Goal: Transaction & Acquisition: Book appointment/travel/reservation

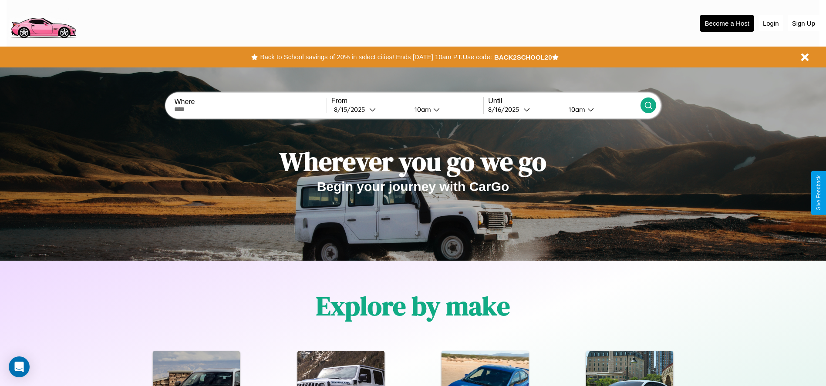
scroll to position [181, 0]
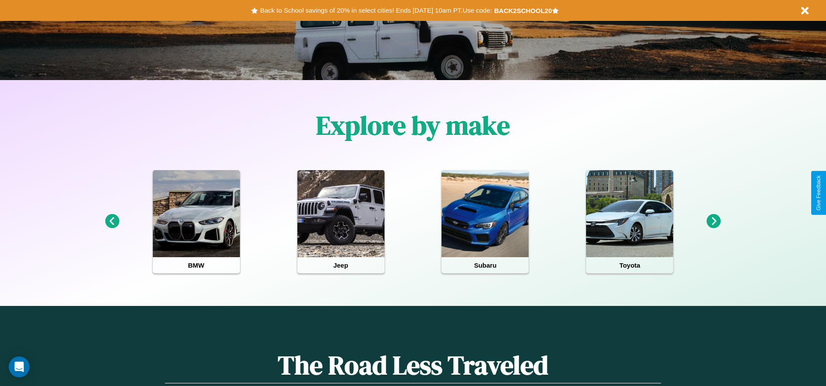
click at [713, 222] on icon at bounding box center [713, 221] width 14 height 14
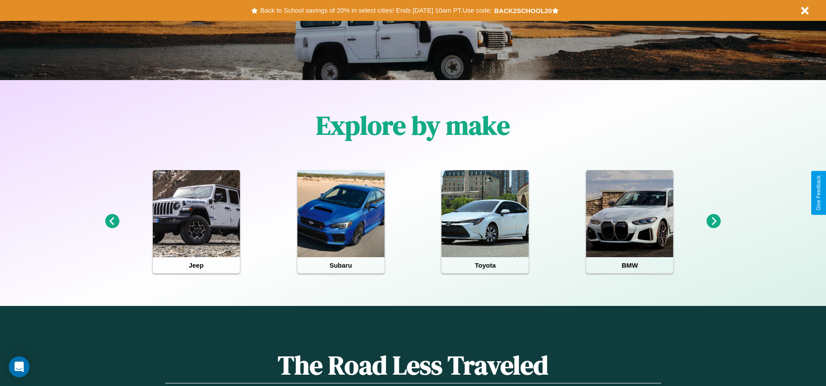
click at [713, 222] on icon at bounding box center [713, 221] width 14 height 14
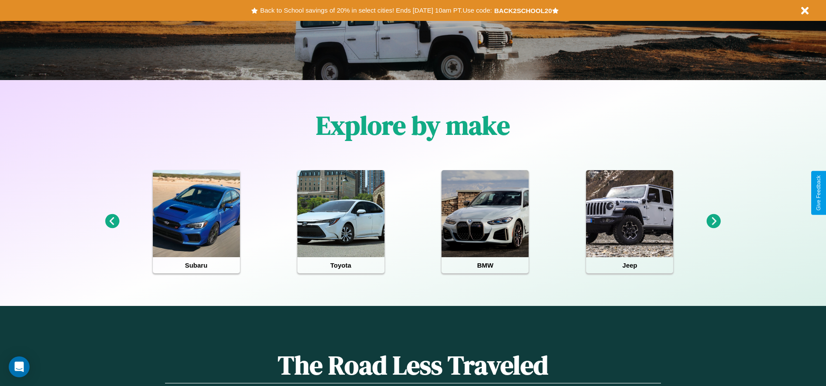
click at [713, 222] on icon at bounding box center [713, 221] width 14 height 14
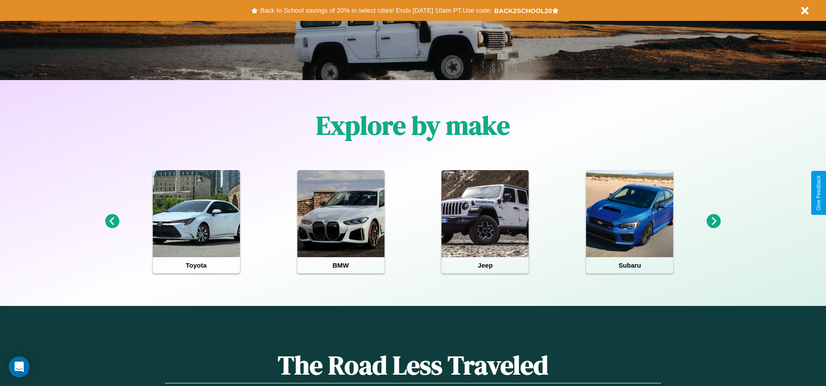
click at [713, 222] on icon at bounding box center [713, 221] width 14 height 14
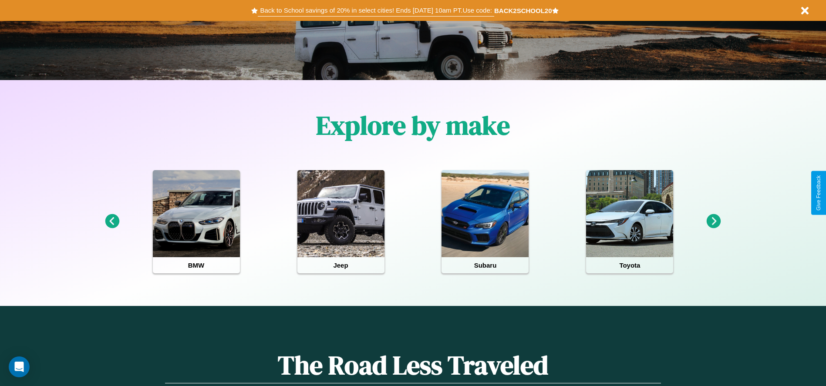
click at [376, 10] on button "Back to School savings of 20% in select cities! Ends [DATE] 10am PT. Use code:" at bounding box center [376, 10] width 236 height 12
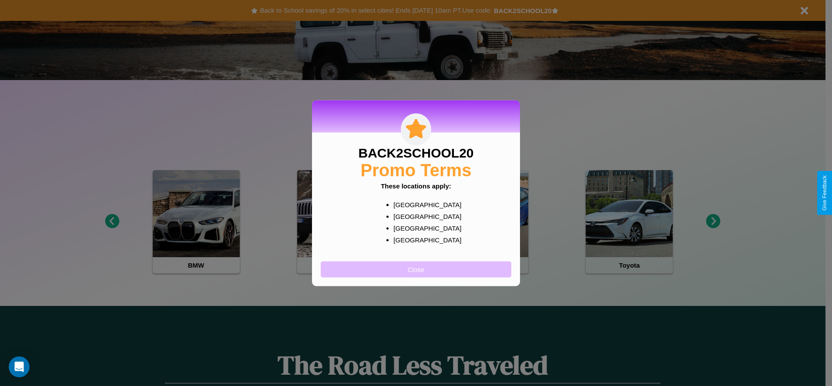
click at [416, 269] on button "Close" at bounding box center [416, 269] width 191 height 16
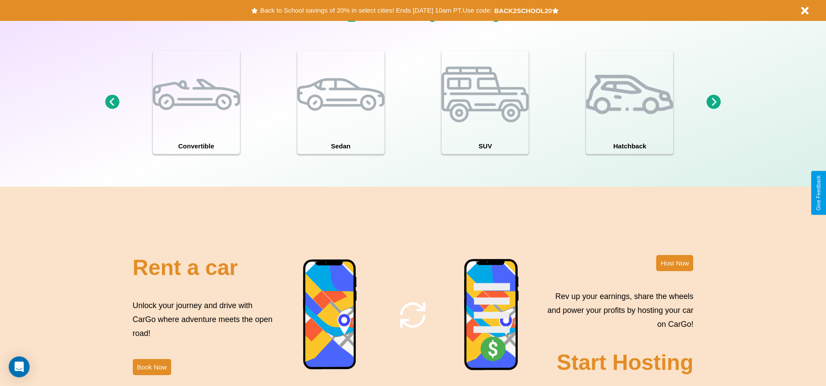
scroll to position [1053, 0]
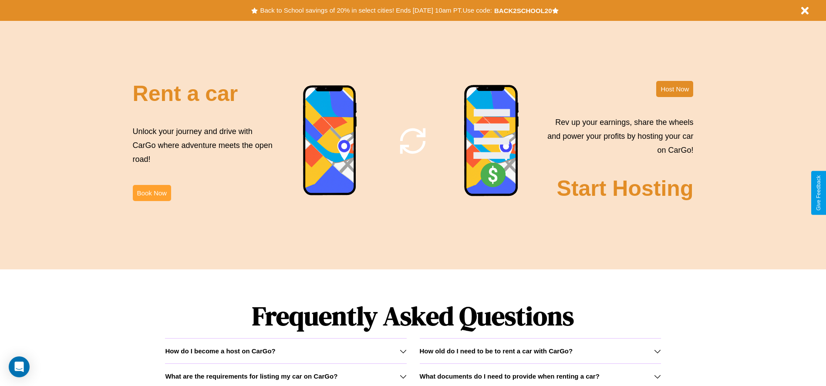
click at [151, 193] on button "Book Now" at bounding box center [152, 193] width 38 height 16
